Goal: Check status: Check status

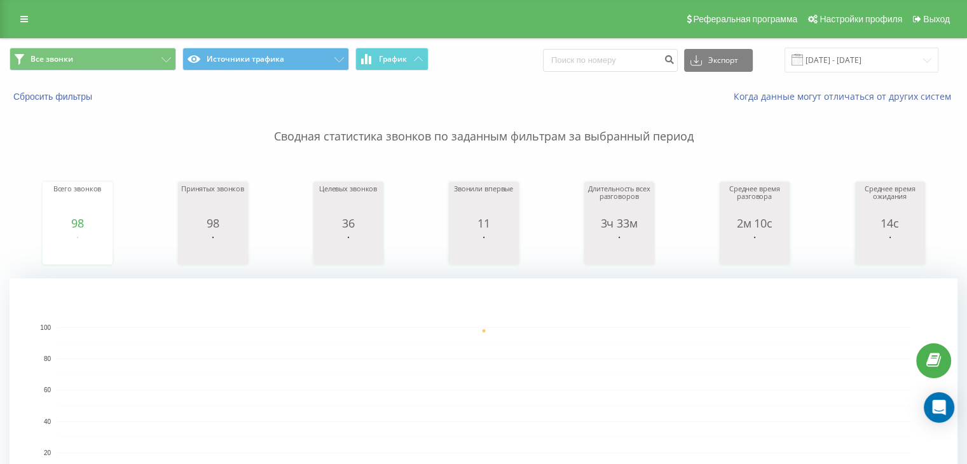
click at [809, 73] on div "Все звонки Источники трафика График Экспорт .csv .xls .xlsx [DATE] - [DATE]" at bounding box center [484, 60] width 966 height 43
drag, startPoint x: 851, startPoint y: 62, endPoint x: 842, endPoint y: 67, distance: 10.3
click at [850, 62] on input "[DATE] - [DATE]" at bounding box center [862, 60] width 154 height 25
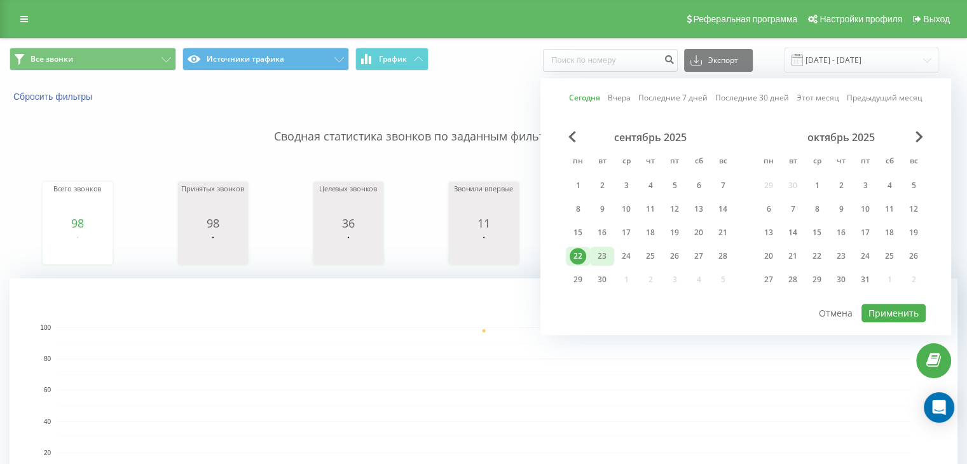
drag, startPoint x: 601, startPoint y: 252, endPoint x: 608, endPoint y: 255, distance: 7.4
click at [605, 255] on div "23" at bounding box center [602, 256] width 17 height 17
drag, startPoint x: 891, startPoint y: 308, endPoint x: 856, endPoint y: 308, distance: 35.0
click at [890, 308] on button "Применить" at bounding box center [894, 313] width 64 height 18
type input "[DATE] - [DATE]"
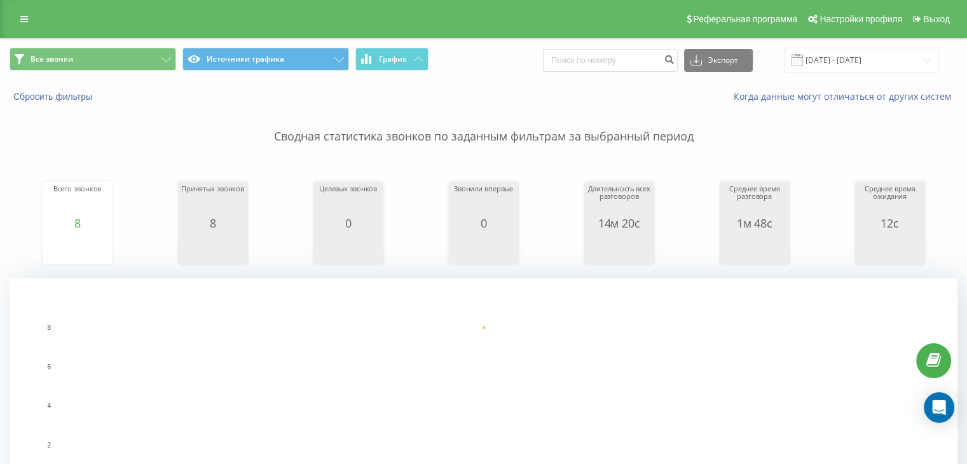
click at [153, 37] on div "Реферальная программа Настройки профиля Выход" at bounding box center [483, 19] width 967 height 38
click at [155, 57] on button "Все звонки" at bounding box center [93, 59] width 167 height 23
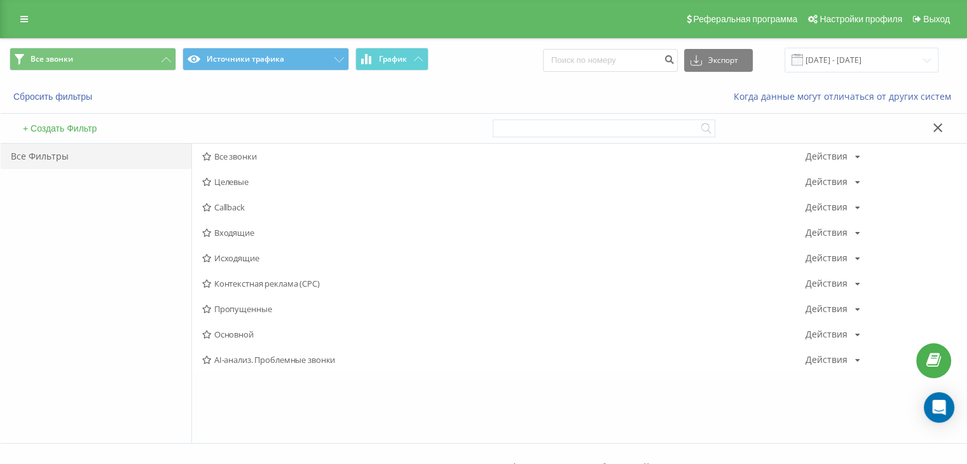
click at [248, 254] on span "Исходящие" at bounding box center [503, 258] width 603 height 9
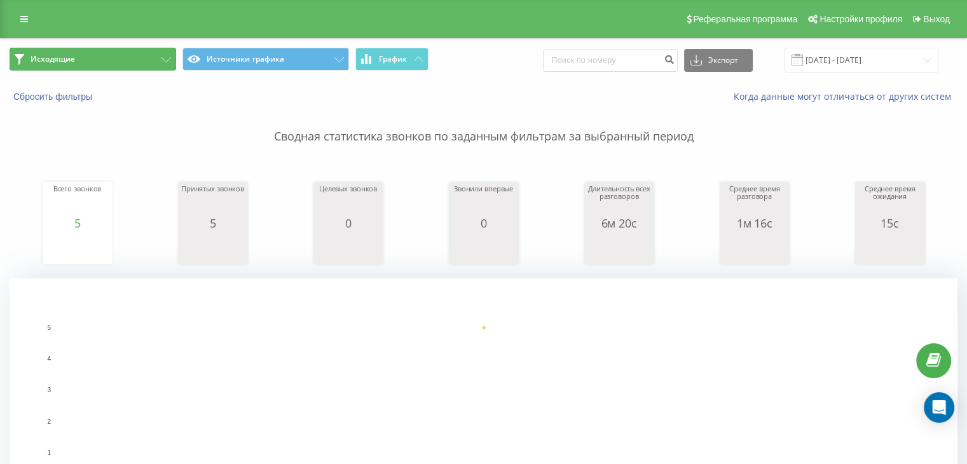
click at [155, 57] on button "Исходящие" at bounding box center [93, 59] width 167 height 23
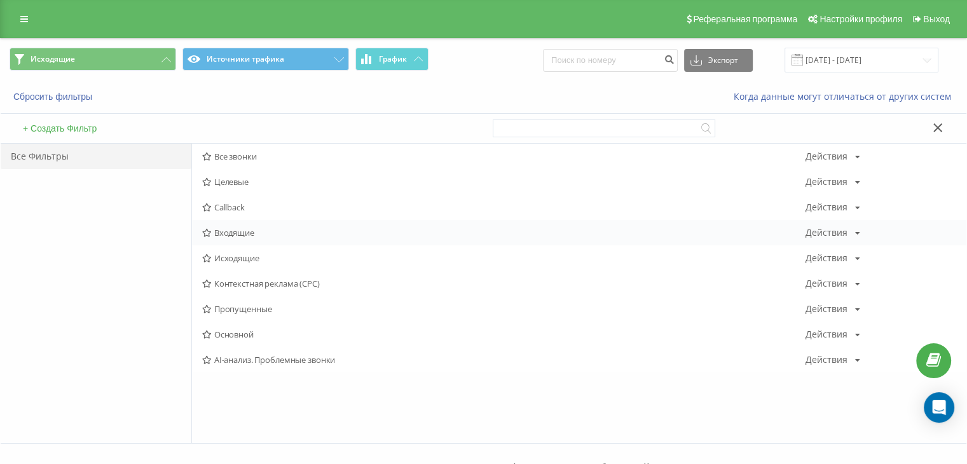
click at [251, 238] on div "Входящие Действия Редактировать Копировать Удалить По умолчанию Поделиться" at bounding box center [579, 232] width 775 height 25
click at [246, 233] on span "Входящие" at bounding box center [503, 232] width 603 height 9
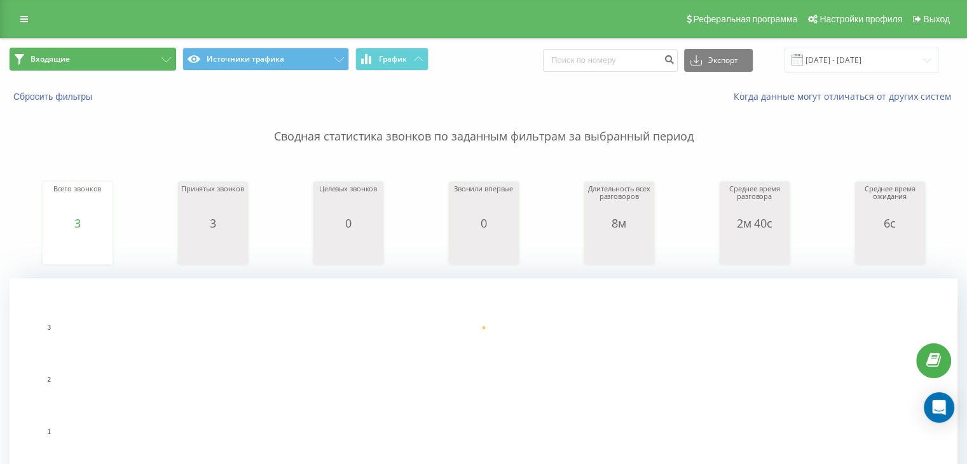
click at [157, 63] on button "Входящие" at bounding box center [93, 59] width 167 height 23
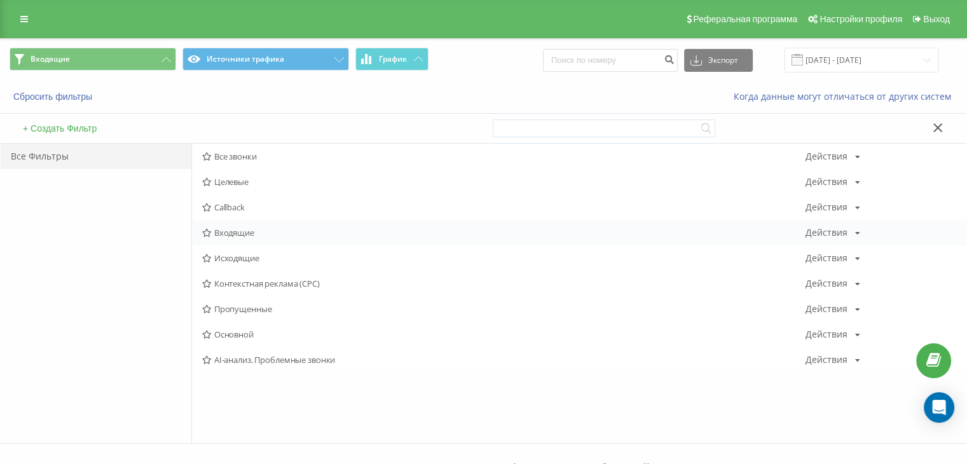
click at [269, 231] on span "Входящие" at bounding box center [503, 232] width 603 height 9
